Goal: Find specific page/section: Find specific page/section

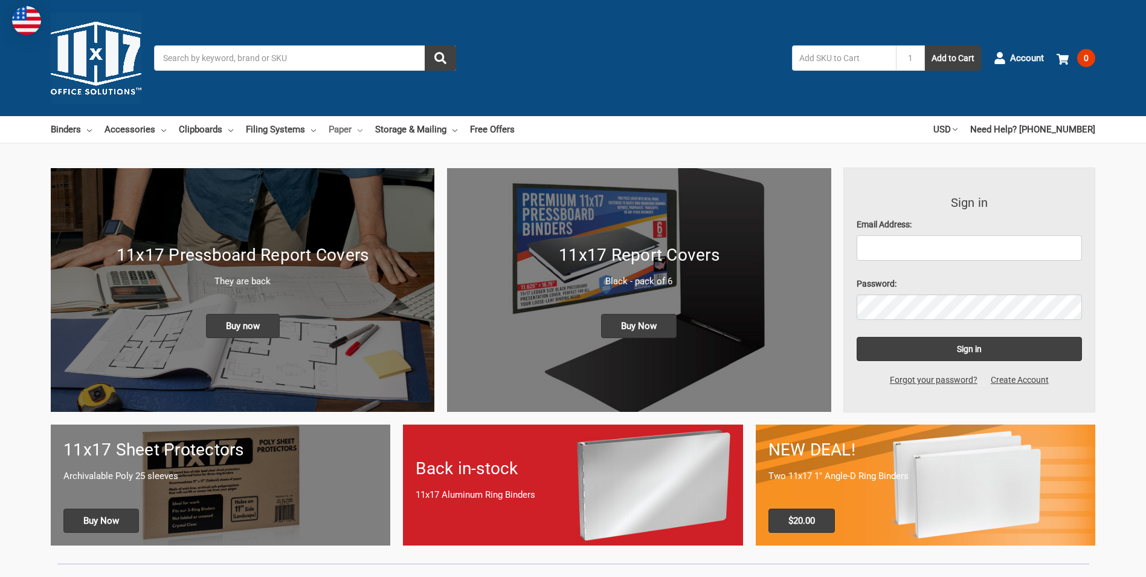
click at [352, 130] on link "Paper" at bounding box center [346, 129] width 34 height 27
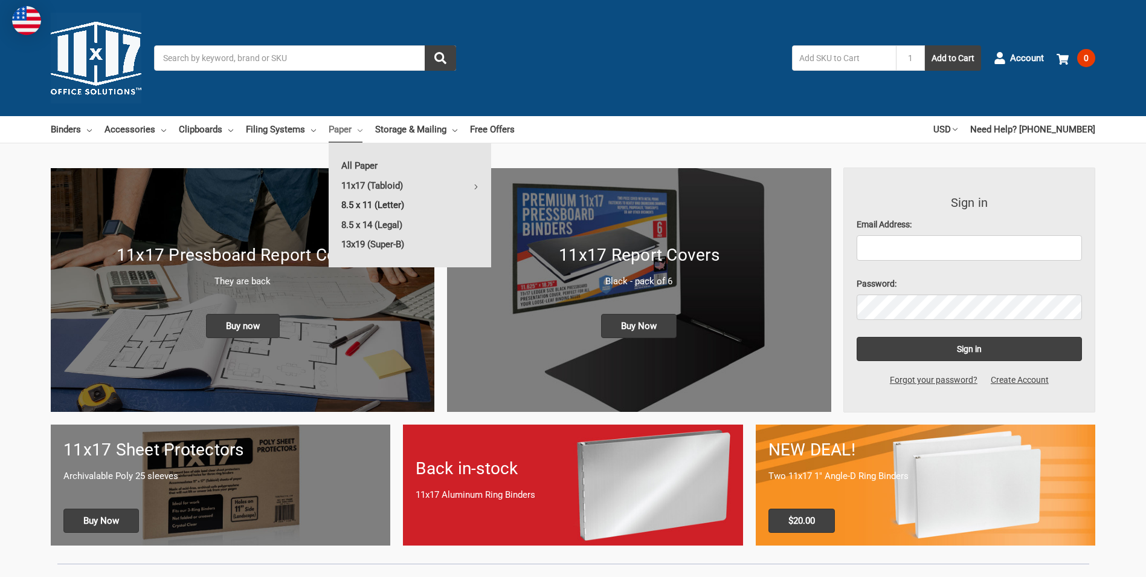
click at [360, 204] on link "8.5 x 11 (Letter)" at bounding box center [410, 204] width 163 height 19
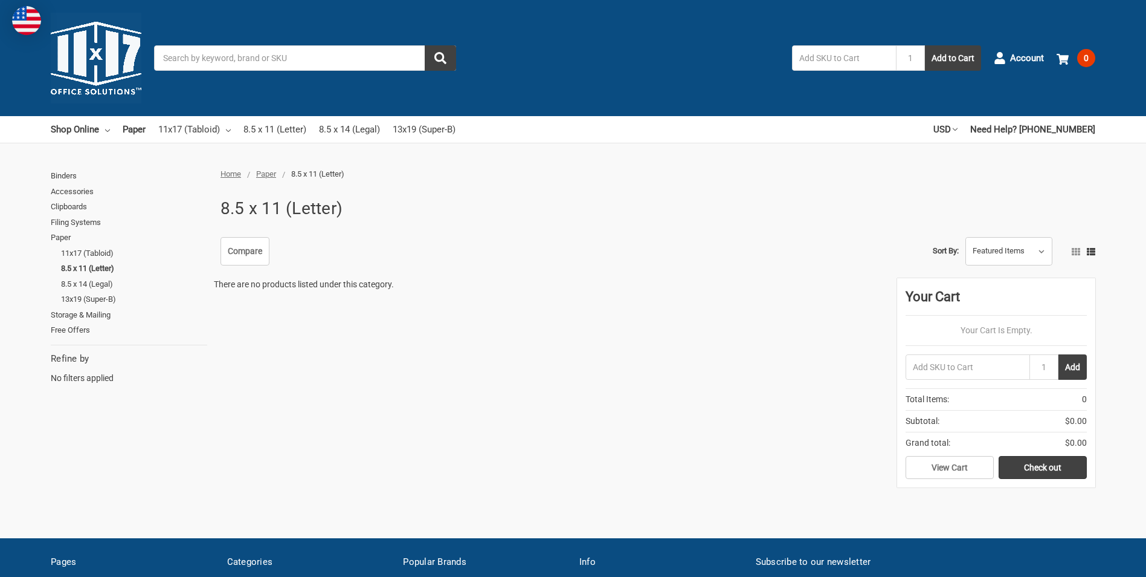
click at [270, 175] on span "Paper" at bounding box center [266, 173] width 20 height 9
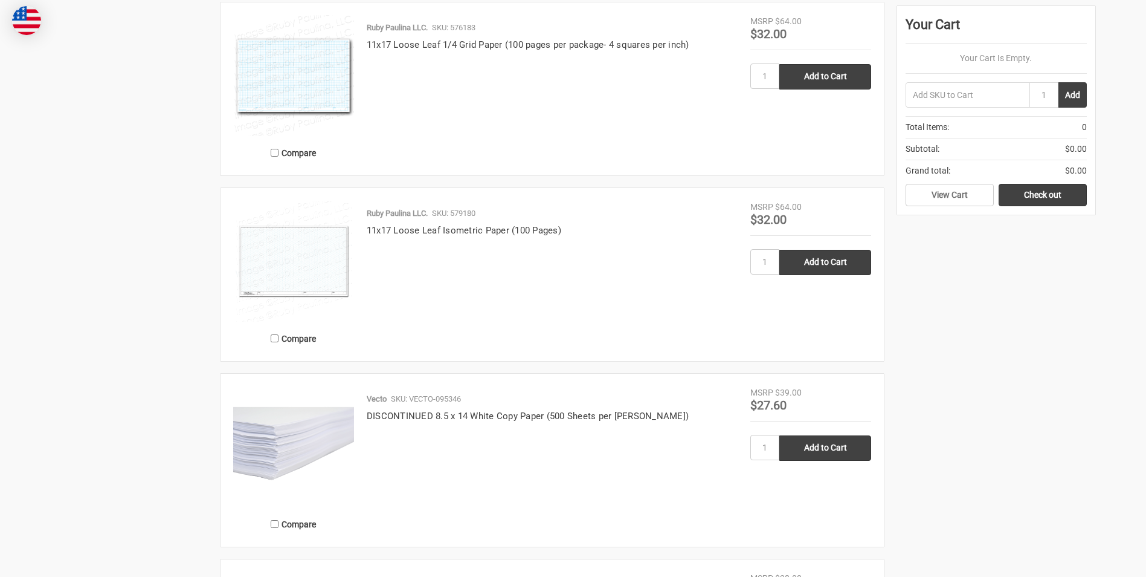
scroll to position [1571, 0]
